Goal: Navigation & Orientation: Find specific page/section

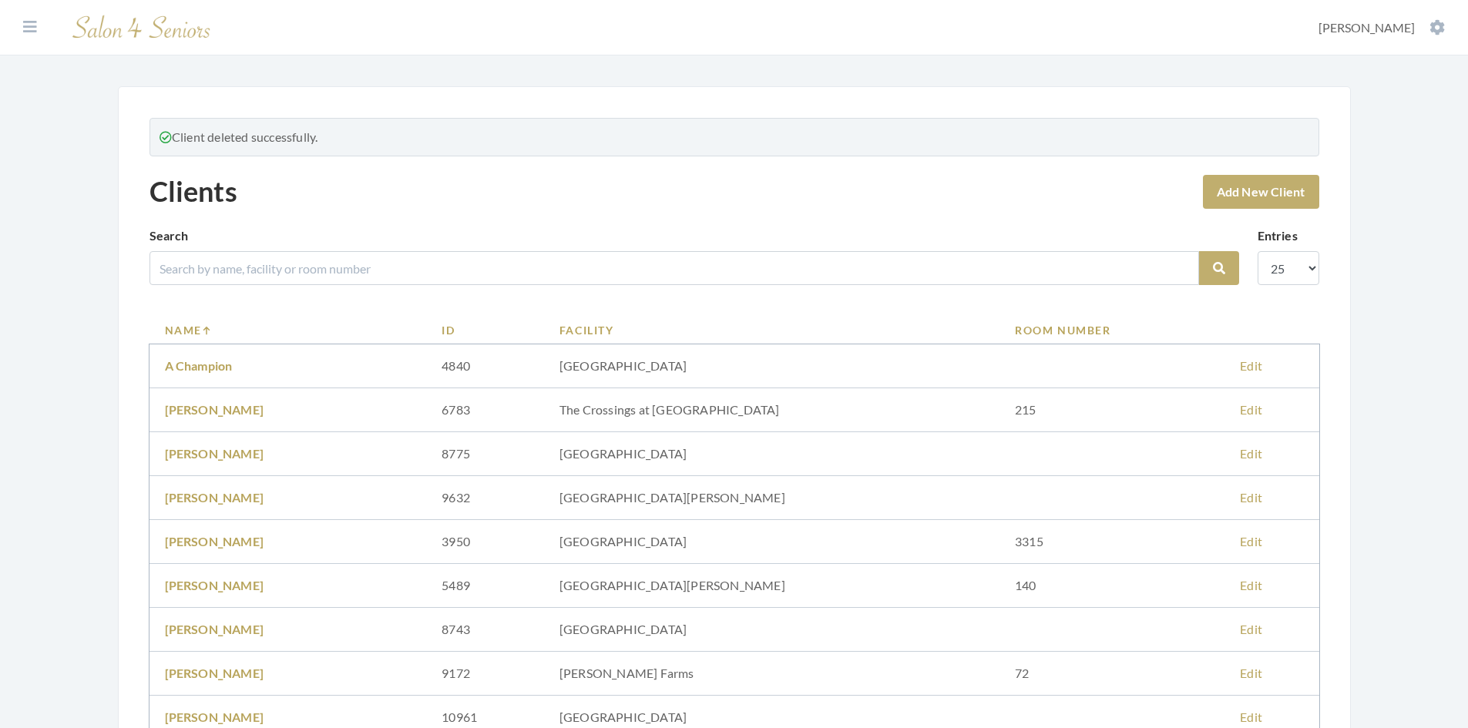
click at [21, 16] on section "Dashboard Facilities Services All Clients User Management Stylists / Techs Repo…" at bounding box center [734, 27] width 1468 height 55
click at [25, 27] on icon at bounding box center [30, 26] width 14 height 15
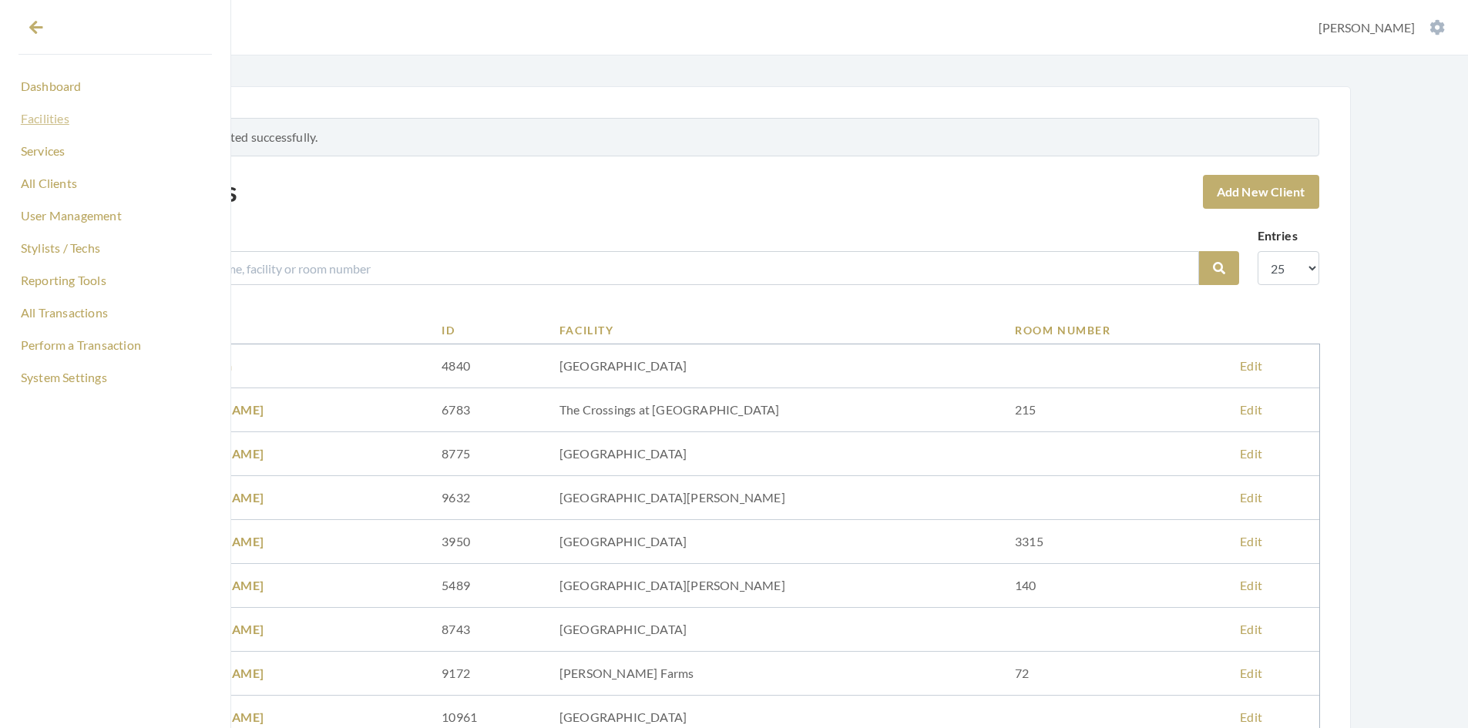
click at [51, 124] on link "Facilities" at bounding box center [114, 119] width 193 height 26
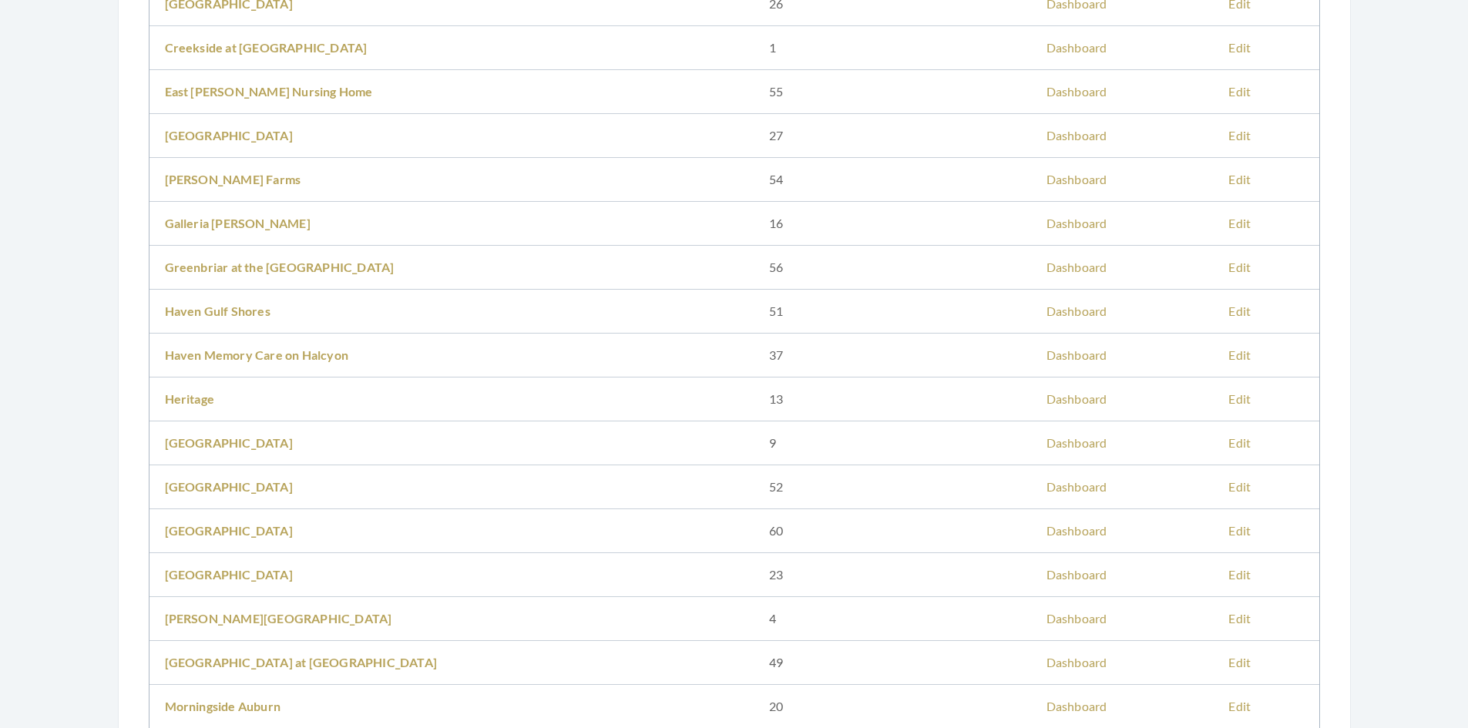
scroll to position [617, 0]
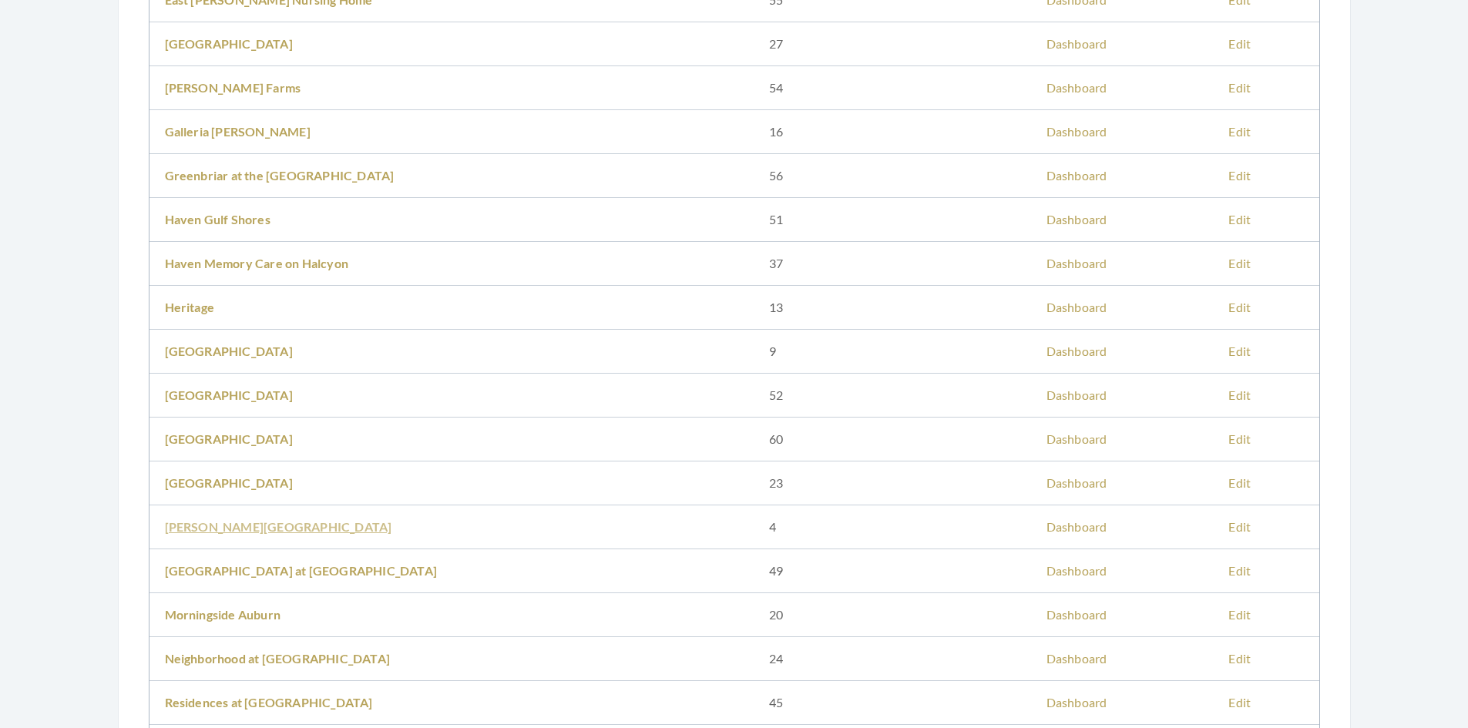
click at [223, 526] on link "[PERSON_NAME][GEOGRAPHIC_DATA]" at bounding box center [278, 526] width 227 height 15
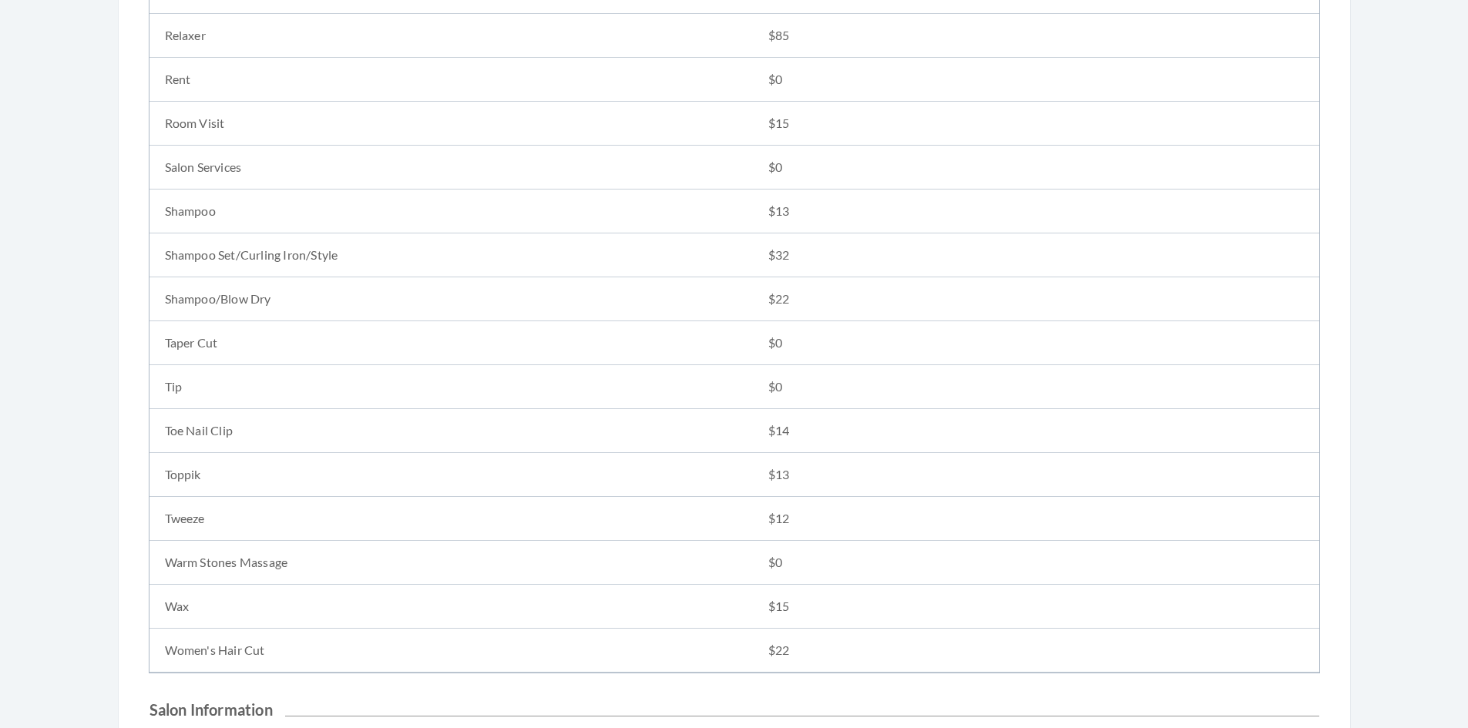
scroll to position [2312, 0]
